Goal: Information Seeking & Learning: Learn about a topic

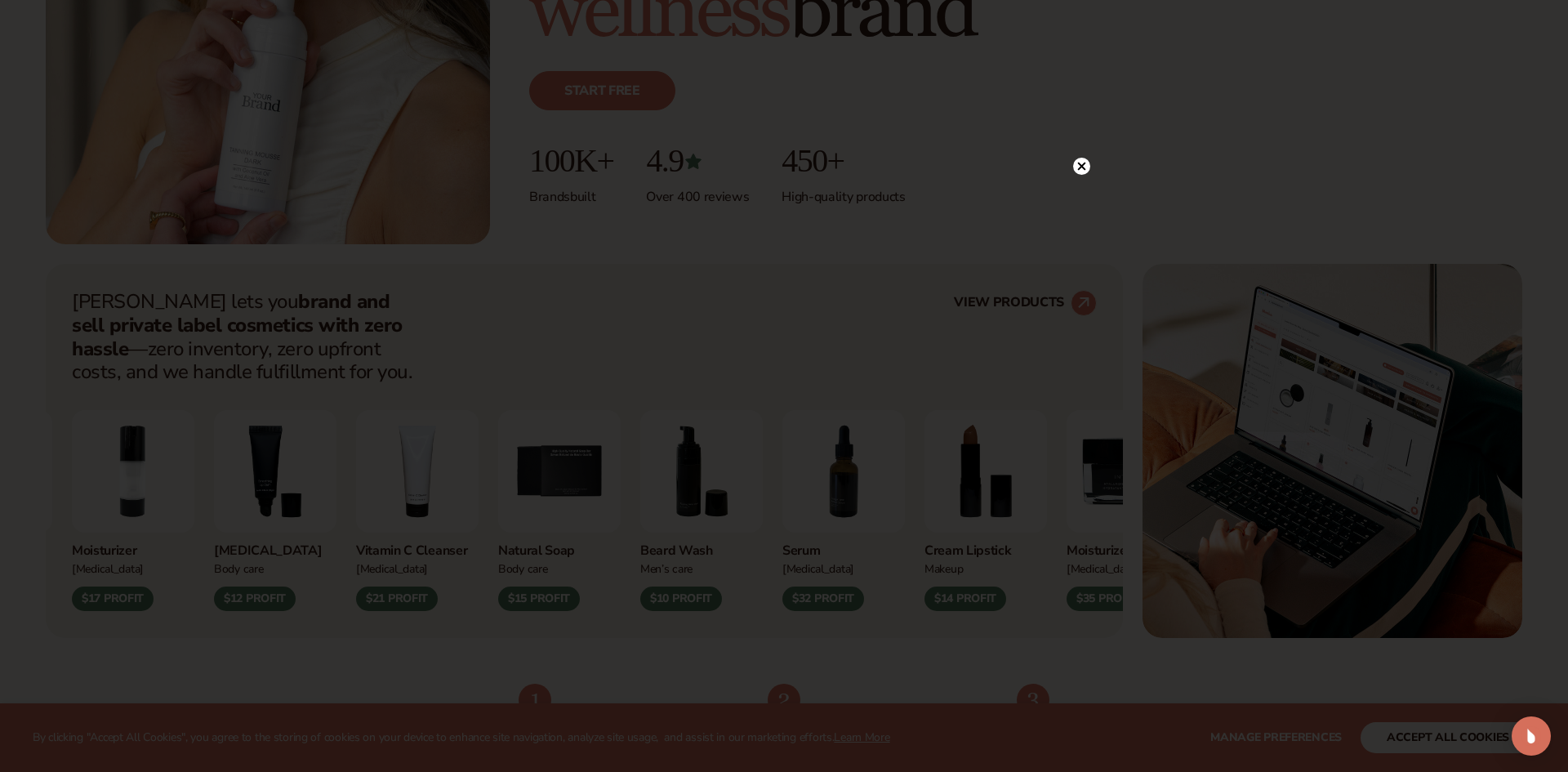
scroll to position [426, 0]
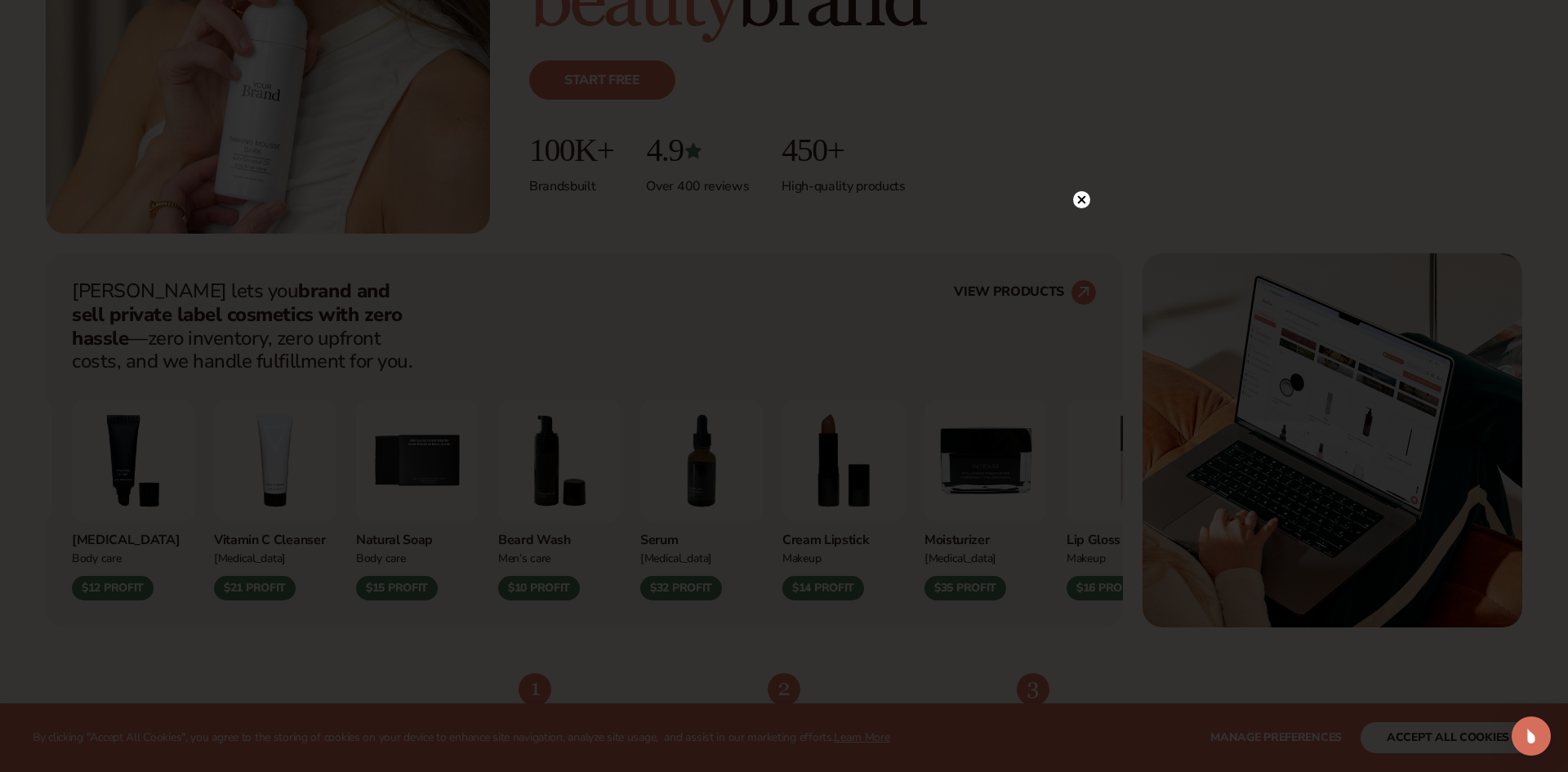
click at [1080, 195] on circle at bounding box center [1082, 200] width 17 height 17
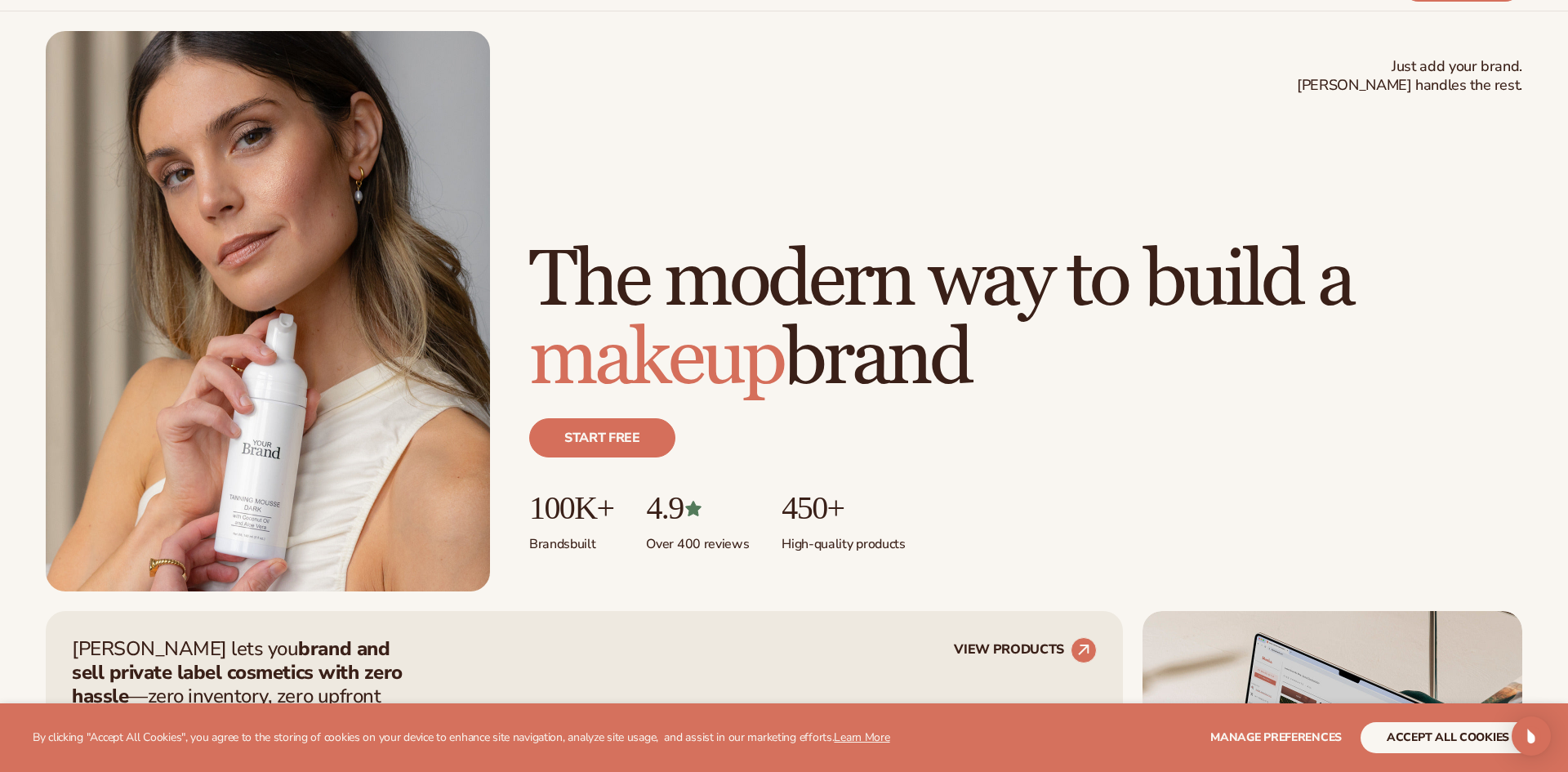
scroll to position [0, 0]
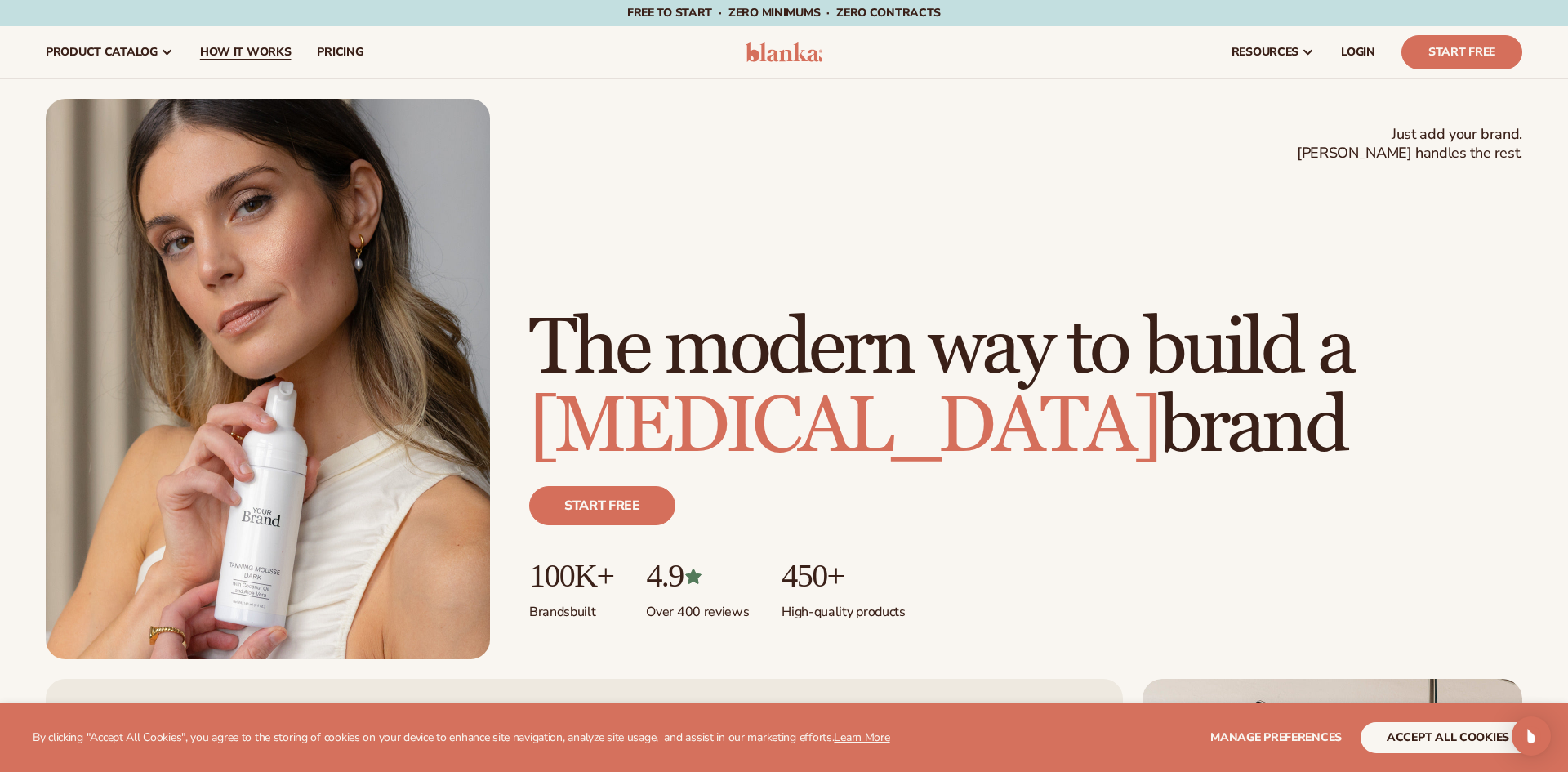
click at [234, 49] on span "How It Works" at bounding box center [245, 52] width 91 height 13
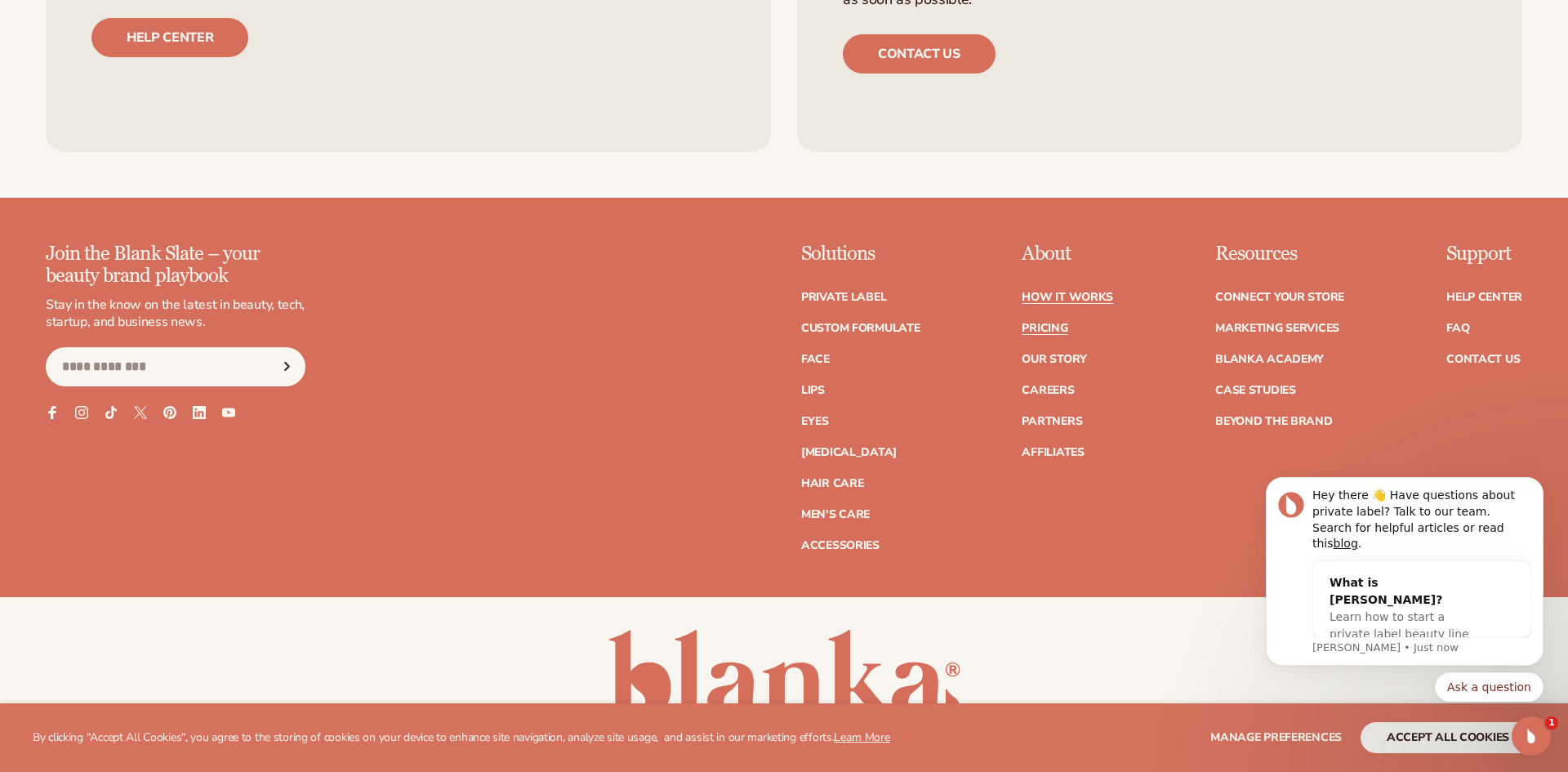
click at [1058, 329] on link "Pricing" at bounding box center [1045, 328] width 46 height 11
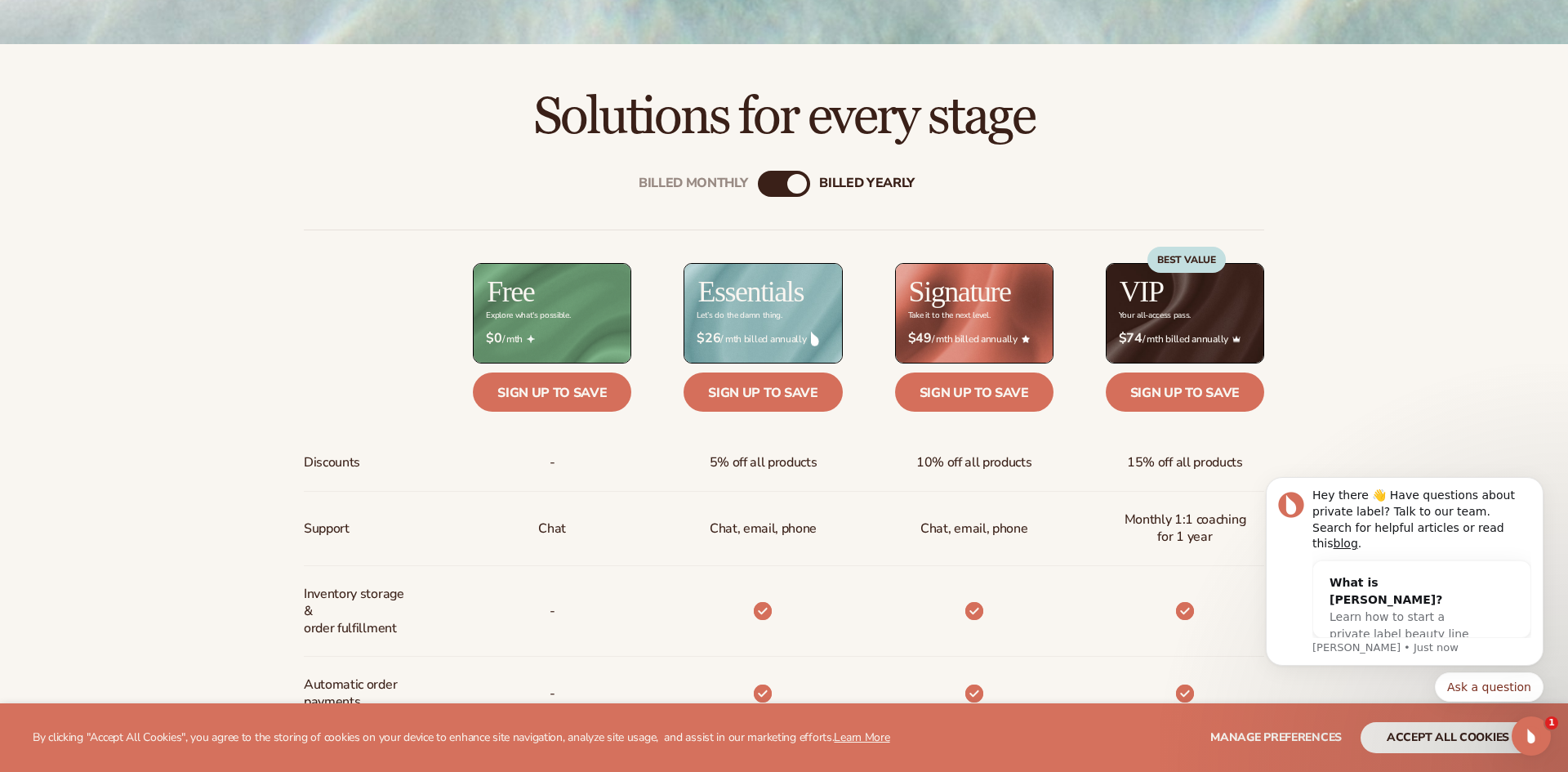
scroll to position [635, 0]
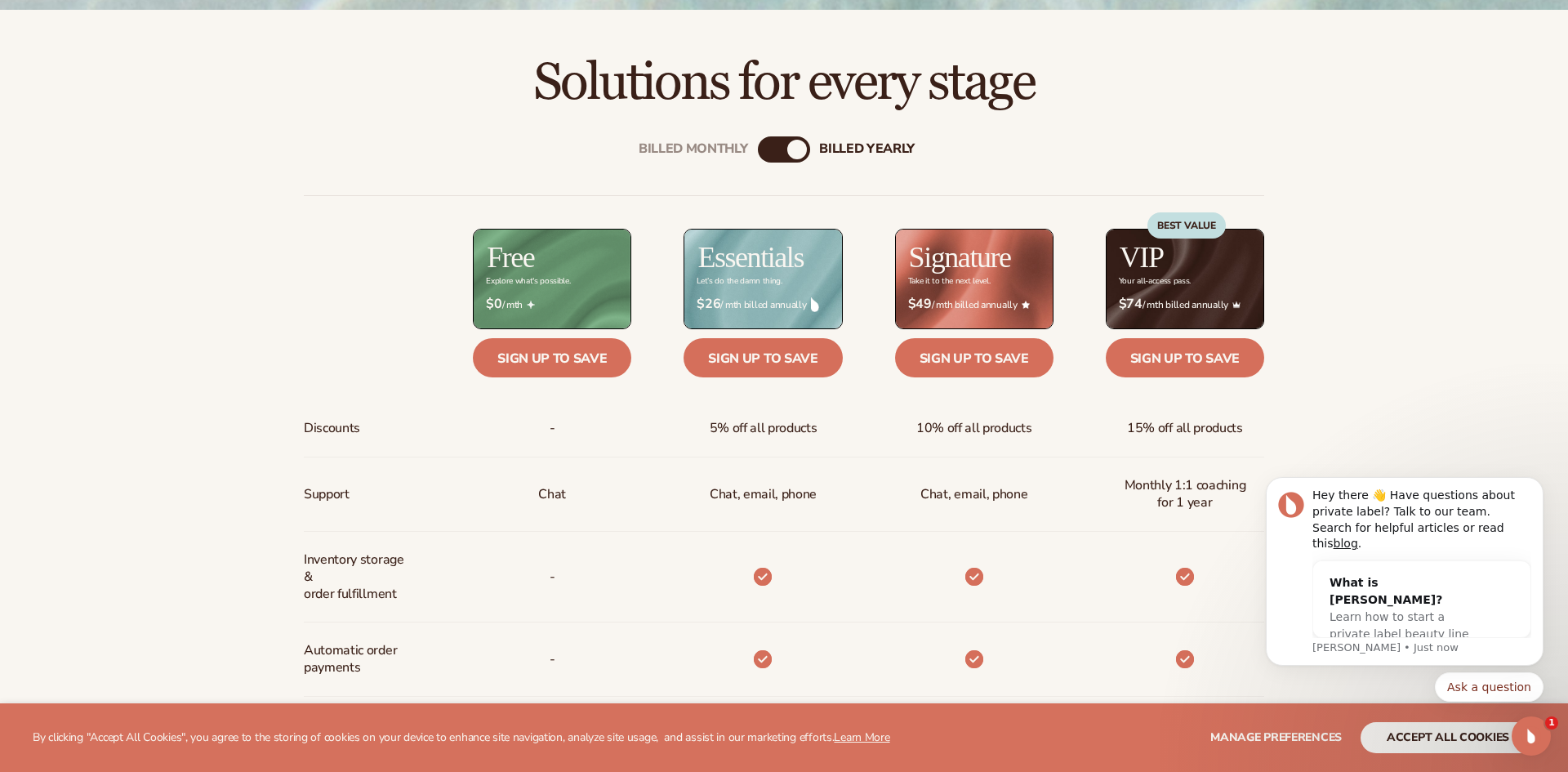
click at [792, 150] on div "billed Yearly" at bounding box center [797, 150] width 20 height 20
click at [786, 148] on div "Billed Monthly billed Yearly" at bounding box center [784, 150] width 52 height 26
click at [715, 143] on div "Billed Monthly" at bounding box center [694, 150] width 110 height 16
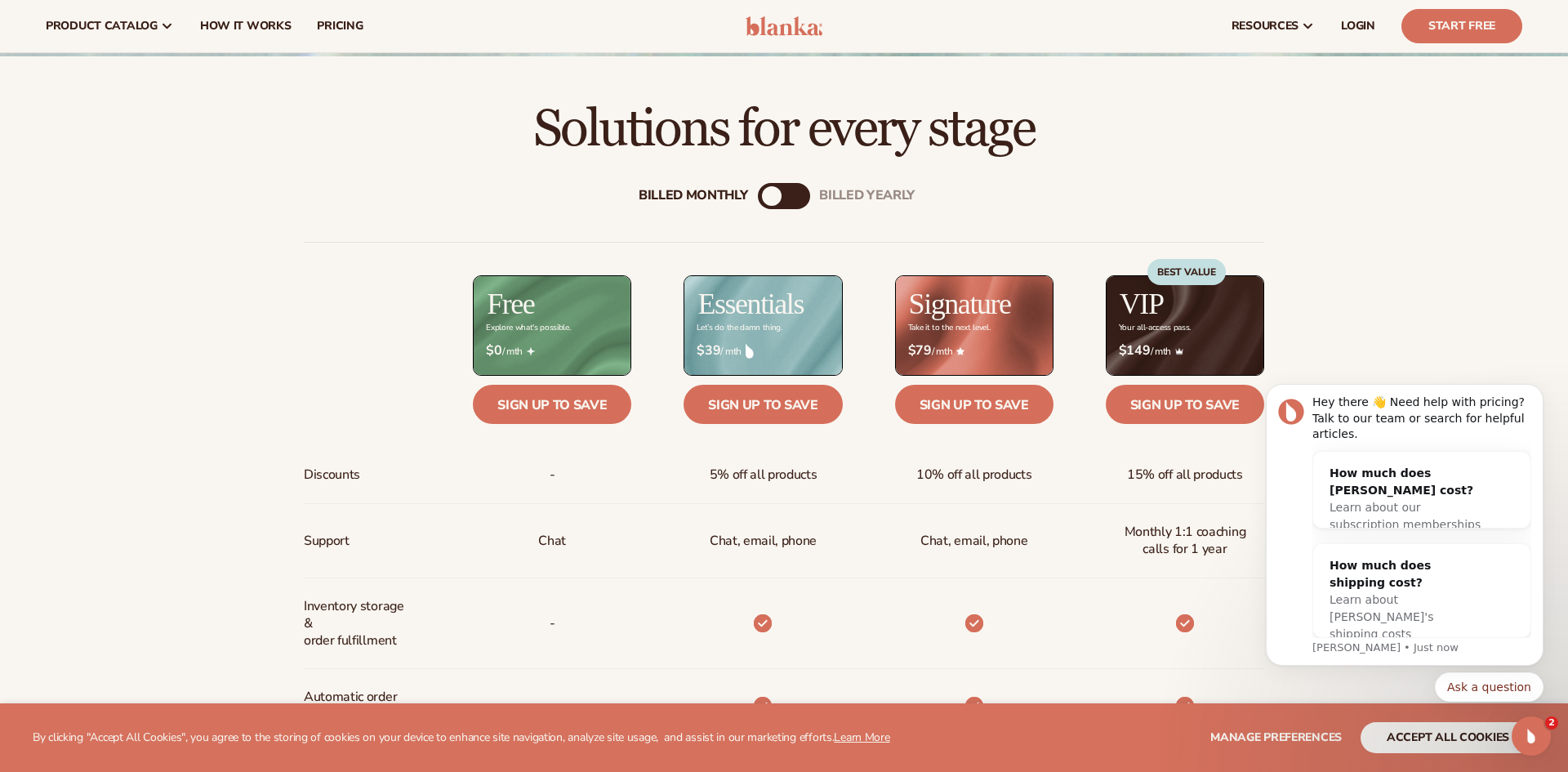
scroll to position [571, 0]
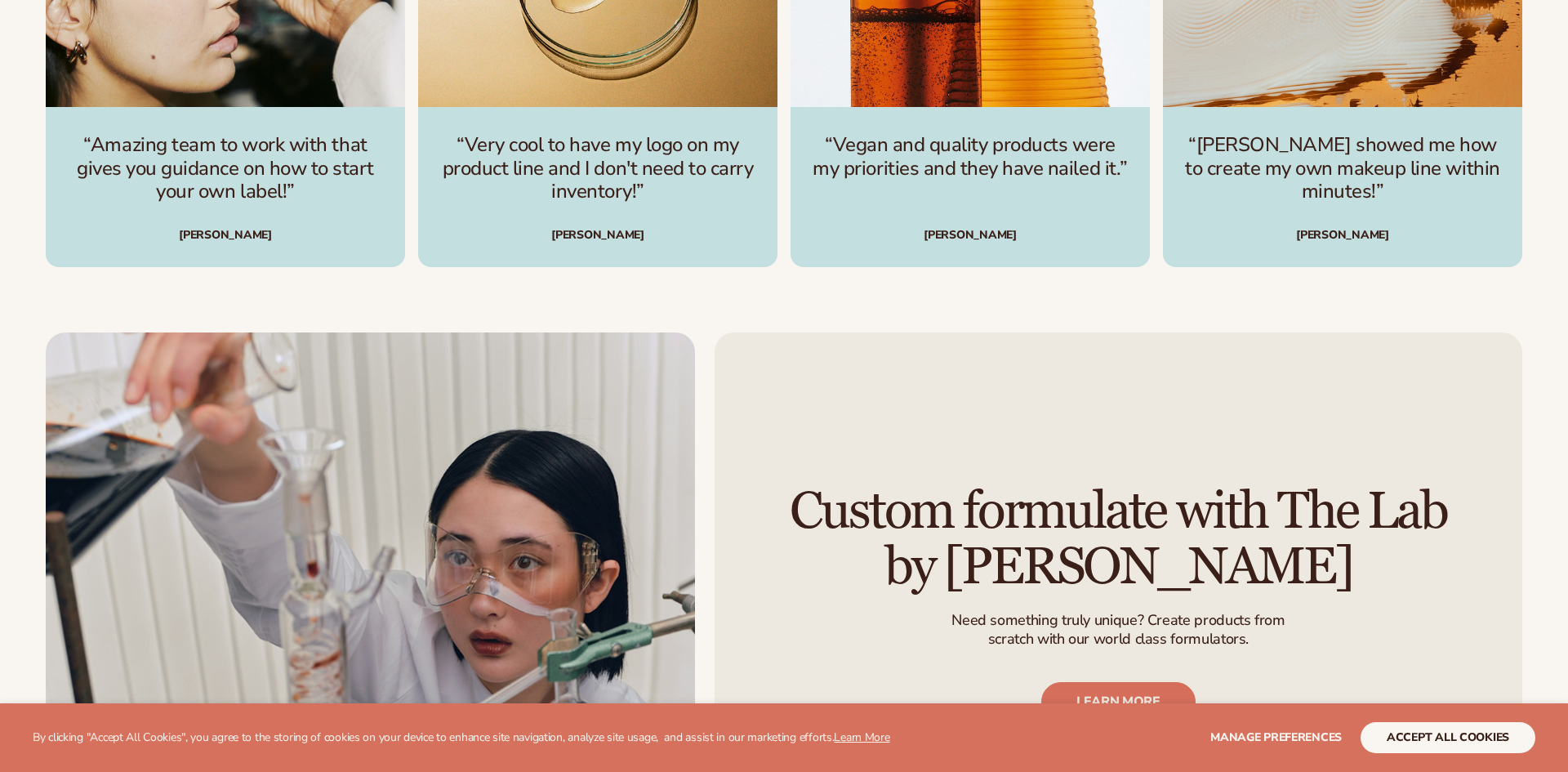
scroll to position [4201, 0]
